Goal: Information Seeking & Learning: Learn about a topic

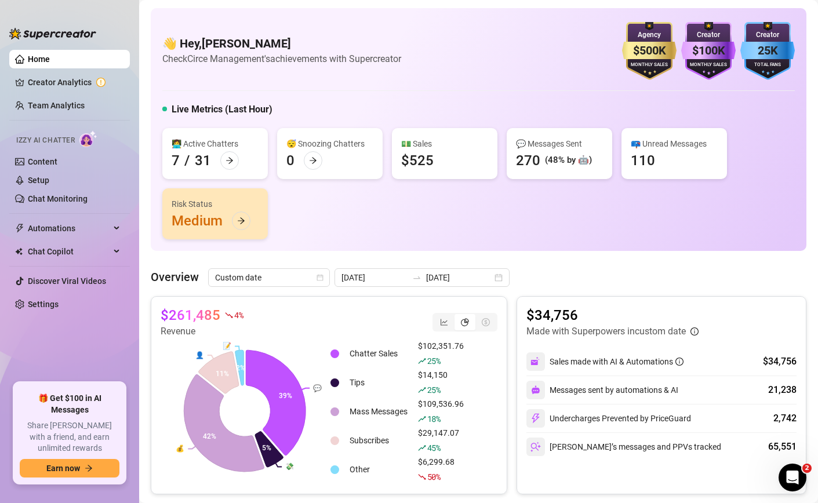
scroll to position [104, 0]
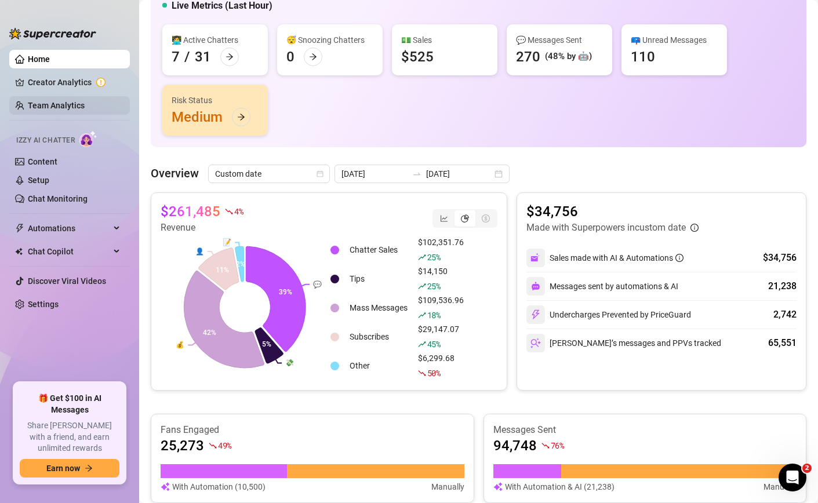
click at [72, 101] on link "Team Analytics" at bounding box center [56, 105] width 57 height 9
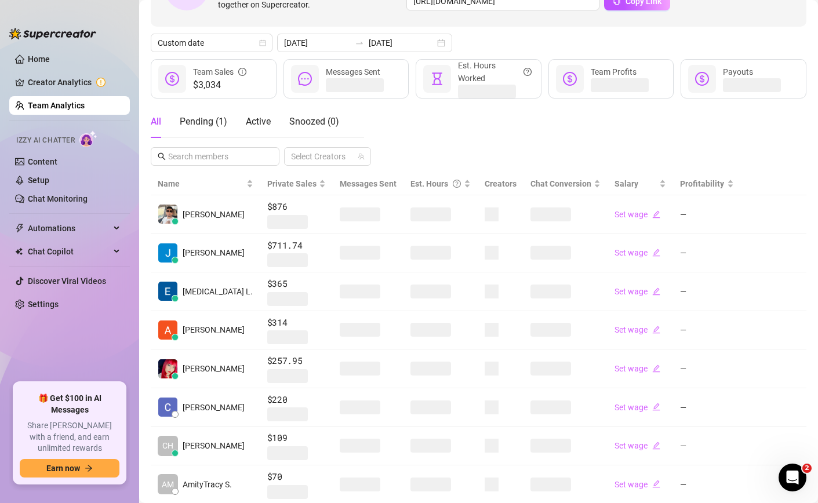
click at [72, 101] on link "Team Analytics" at bounding box center [56, 105] width 57 height 9
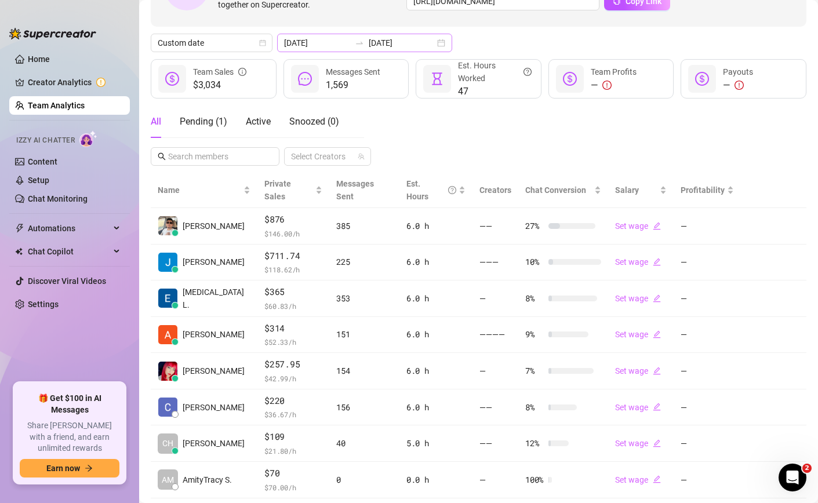
click at [350, 39] on div at bounding box center [359, 42] width 19 height 9
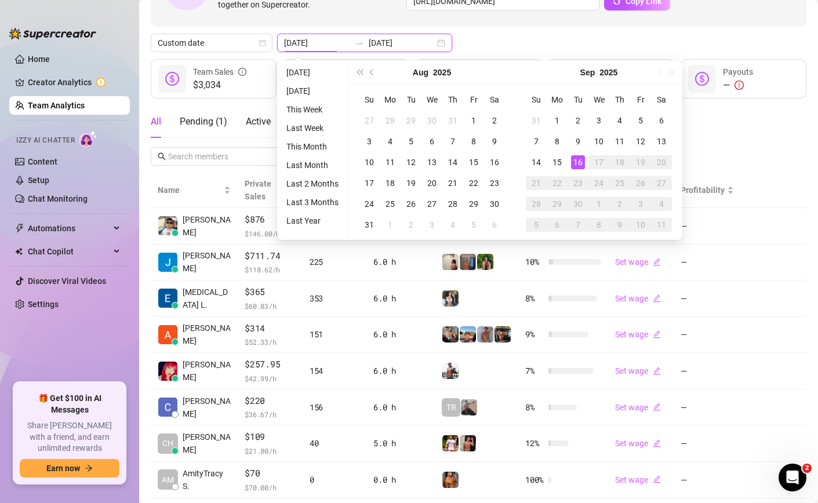
type input "[DATE]"
click at [578, 157] on div "16" at bounding box center [578, 162] width 14 height 14
click at [578, 157] on div "All Pending ( 1 ) Active Snoozed ( 0 ) Select Creators" at bounding box center [478, 135] width 655 height 60
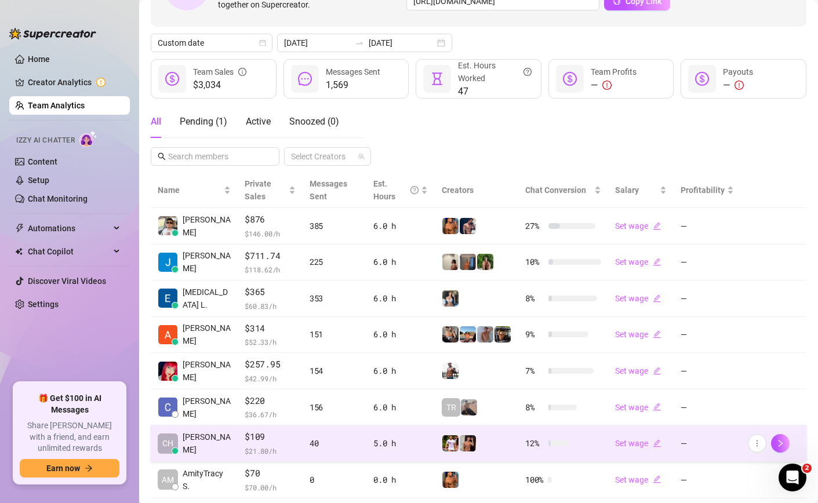
scroll to position [238, 0]
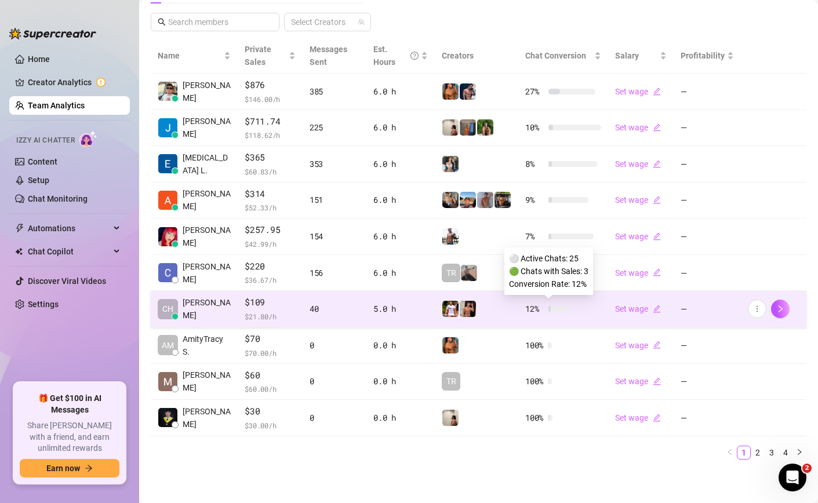
click at [553, 310] on div at bounding box center [558, 309] width 20 height 6
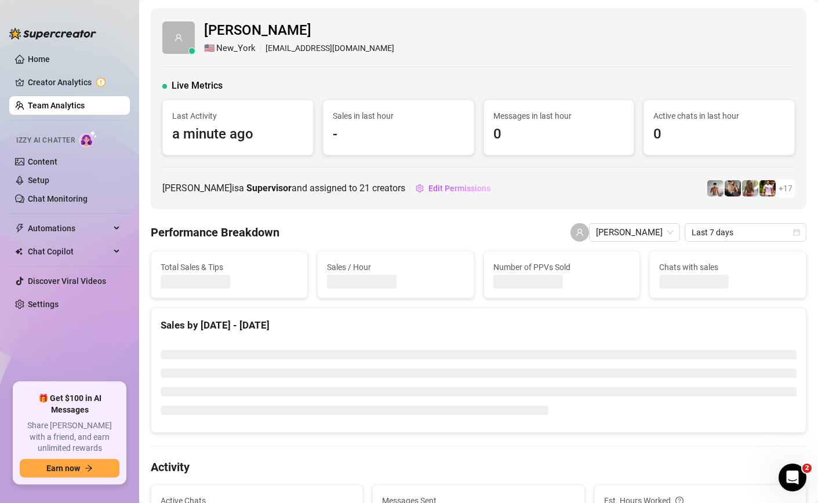
click at [49, 105] on link "Team Analytics" at bounding box center [56, 105] width 57 height 9
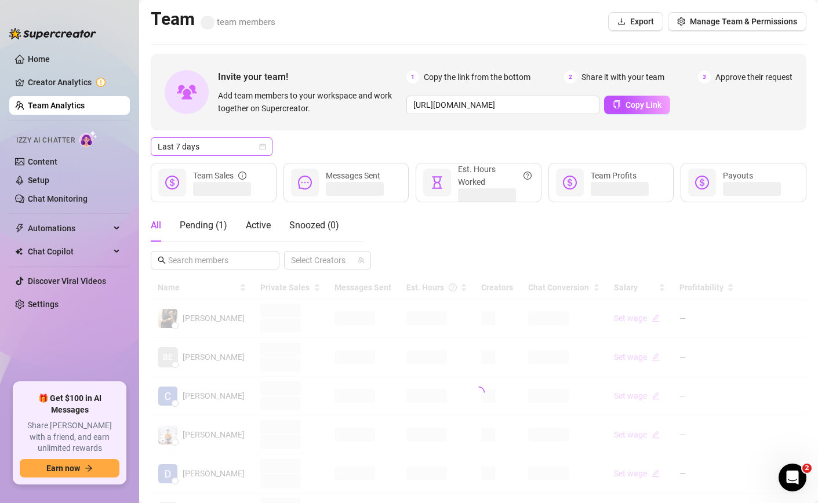
click at [211, 147] on span "Last 7 days" at bounding box center [212, 146] width 108 height 17
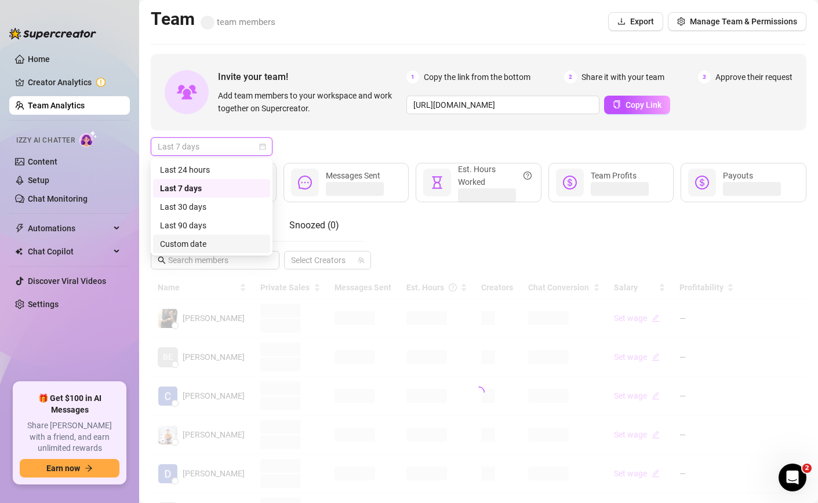
click at [201, 242] on div "Custom date" at bounding box center [211, 244] width 103 height 13
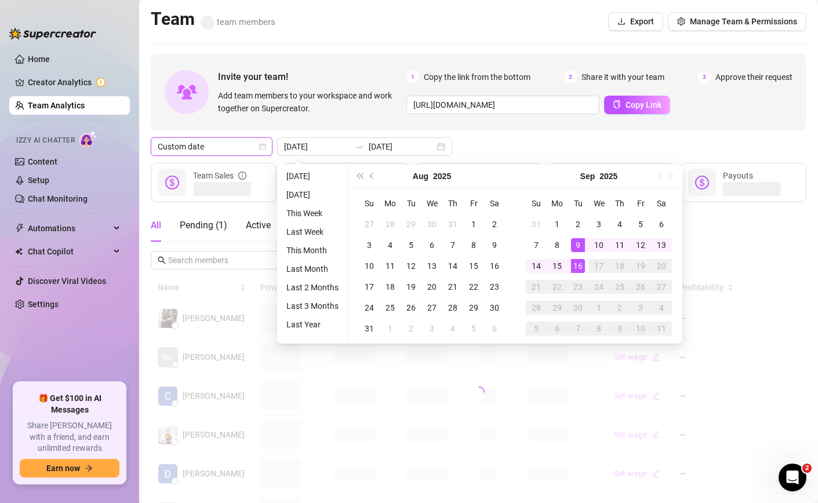
type input "[DATE]"
click at [577, 267] on div "16" at bounding box center [578, 266] width 14 height 14
click at [577, 267] on div "All Pending ( 1 ) Active Snoozed ( 0 ) Select Creators" at bounding box center [478, 239] width 655 height 60
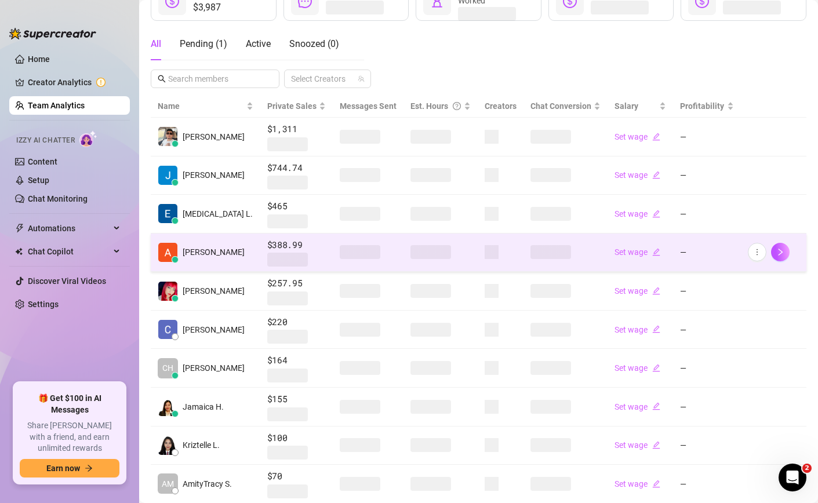
scroll to position [230, 0]
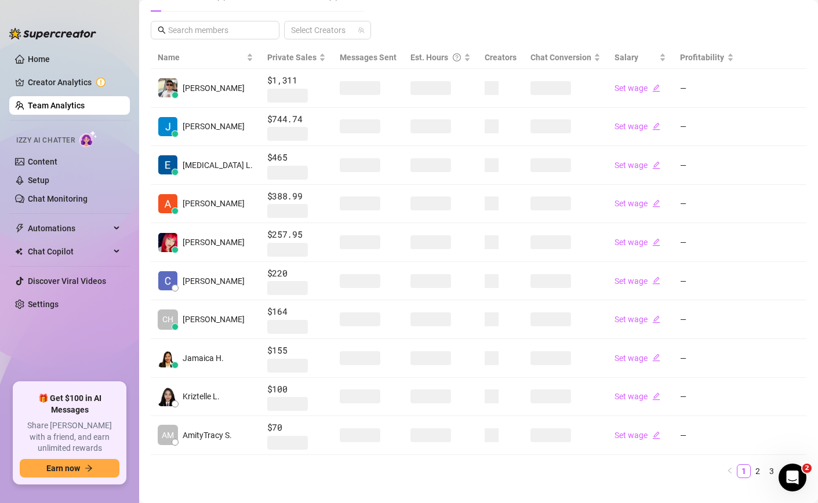
click at [502, 475] on ul "1 2 3 4" at bounding box center [478, 471] width 655 height 14
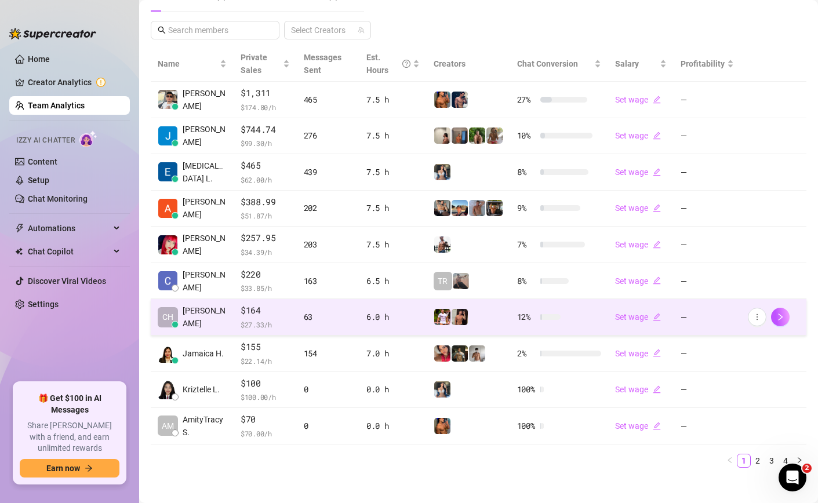
click at [558, 317] on div at bounding box center [550, 317] width 20 height 6
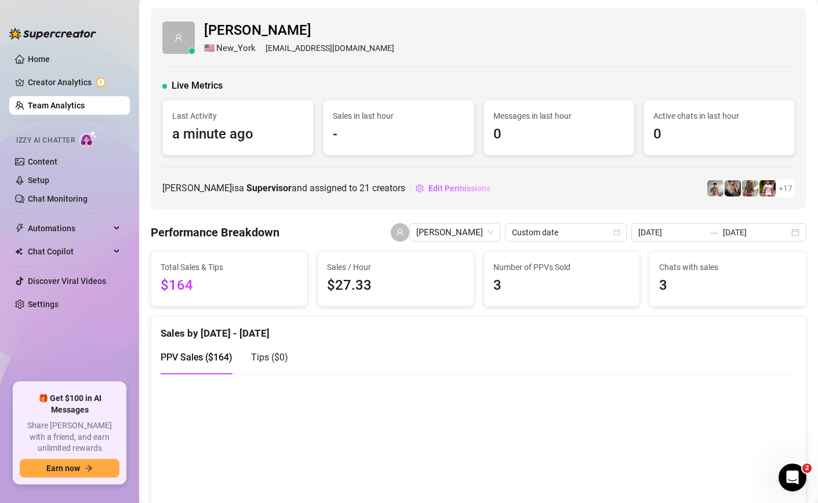
click at [71, 108] on link "Team Analytics" at bounding box center [56, 105] width 57 height 9
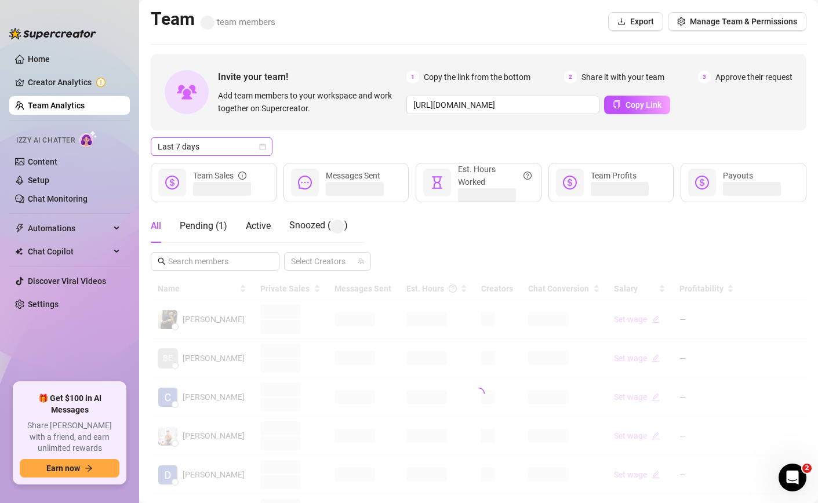
click at [207, 148] on span "Last 7 days" at bounding box center [212, 146] width 108 height 17
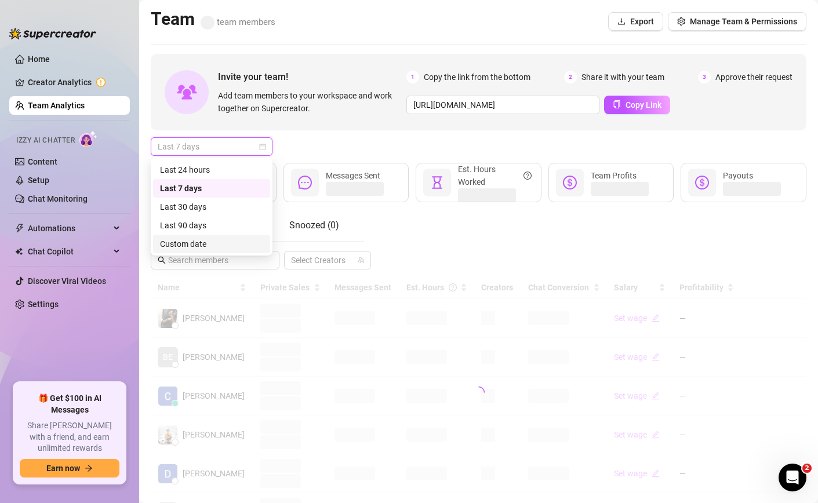
click at [195, 239] on div "Custom date" at bounding box center [211, 244] width 103 height 13
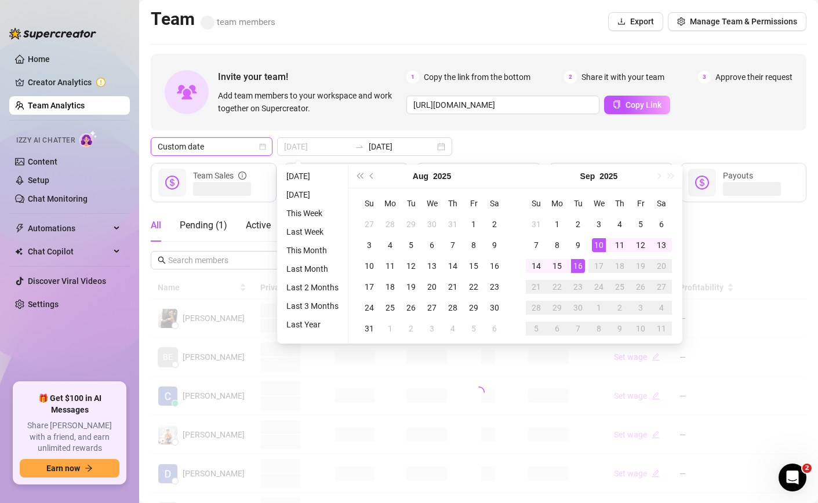
type input "[DATE]"
click at [577, 261] on div "16" at bounding box center [578, 266] width 14 height 14
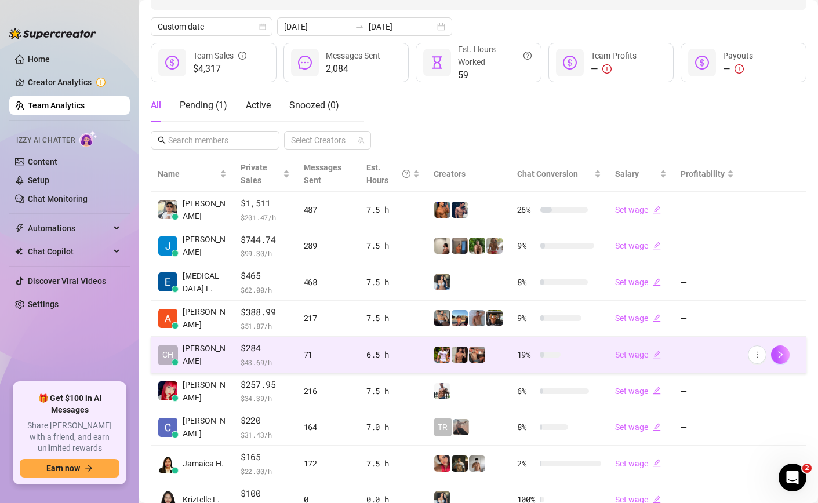
scroll to position [150, 0]
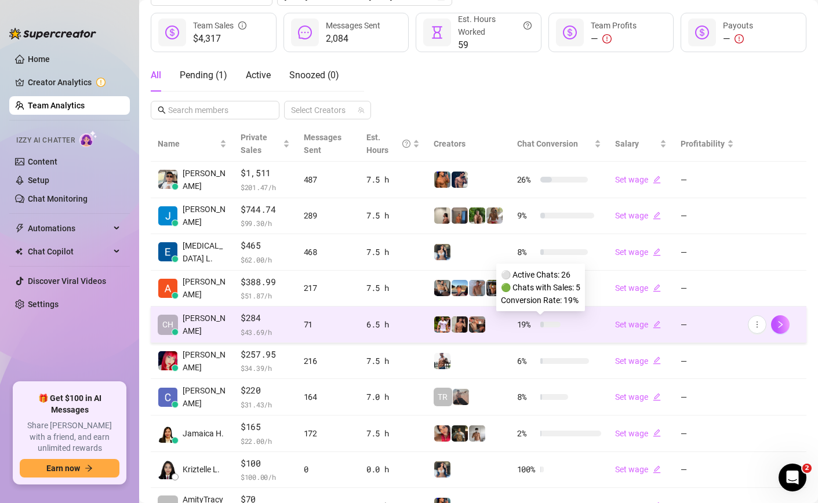
click at [555, 326] on div at bounding box center [550, 325] width 21 height 6
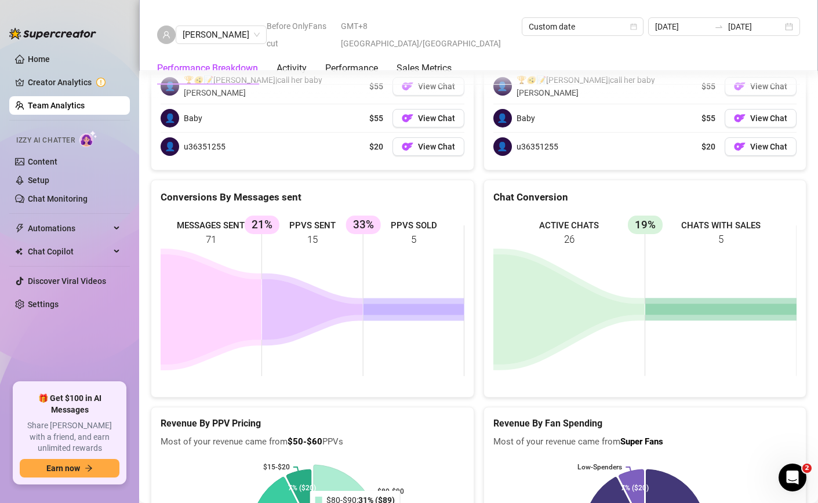
scroll to position [1774, 0]
